Goal: Task Accomplishment & Management: Use online tool/utility

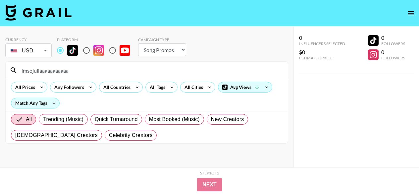
select select "Song"
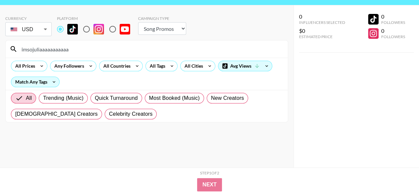
click at [78, 48] on input "imsojuliaaaaaaaaaaa" at bounding box center [151, 49] width 266 height 11
click at [218, 29] on div "Currency USD USD ​ Platform Campaign Type Choose Type... Song Promos Brand Prom…" at bounding box center [146, 27] width 283 height 22
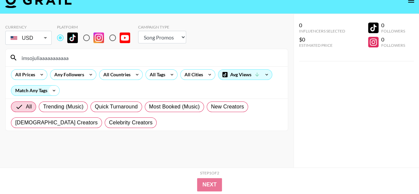
scroll to position [0, 0]
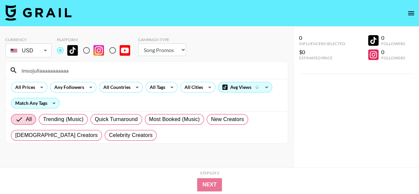
click at [59, 50] on input "radio" at bounding box center [60, 50] width 14 height 14
click at [77, 72] on input "imsojuliaaaaaaaaaaa" at bounding box center [151, 70] width 266 height 11
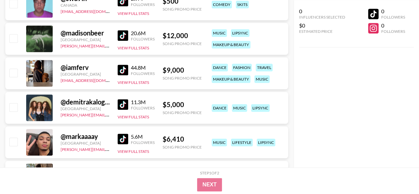
scroll to position [232, 0]
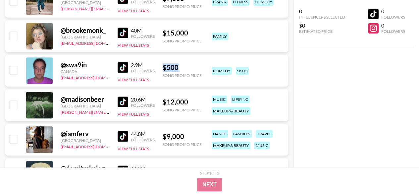
drag, startPoint x: 162, startPoint y: 63, endPoint x: 191, endPoint y: 66, distance: 29.3
click at [180, 68] on div "@ swa9in [GEOGRAPHIC_DATA] [EMAIL_ADDRESS][DOMAIN_NAME] 2.9M Followers View Ful…" at bounding box center [146, 71] width 283 height 32
